Goal: Navigation & Orientation: Find specific page/section

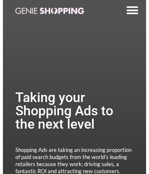
scroll to position [1868, 0]
